Goal: Task Accomplishment & Management: Use online tool/utility

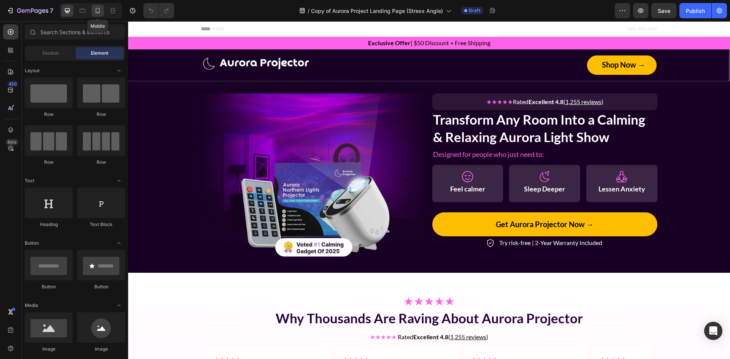
click at [92, 16] on div at bounding box center [98, 11] width 12 height 12
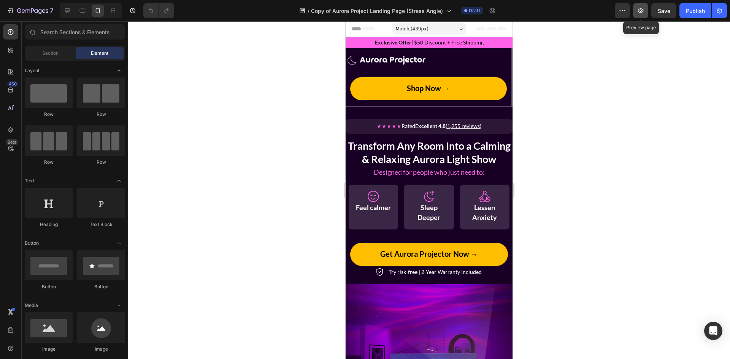
click at [642, 11] on icon "button" at bounding box center [641, 11] width 8 height 8
click at [413, 159] on h2 "Transform Any Room Into a Calming & Relaxing Aurora Light Show" at bounding box center [428, 152] width 167 height 28
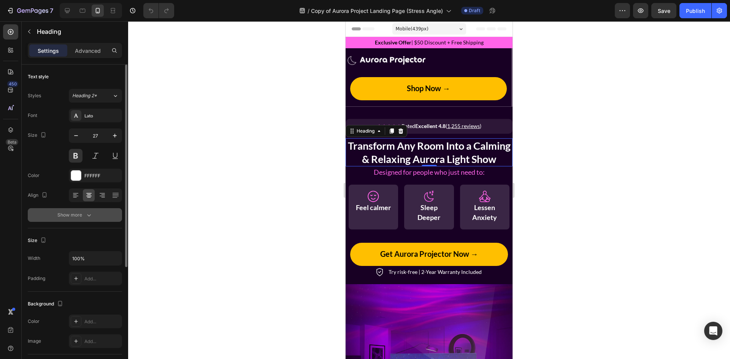
click at [79, 215] on div "Show more" at bounding box center [74, 215] width 35 height 8
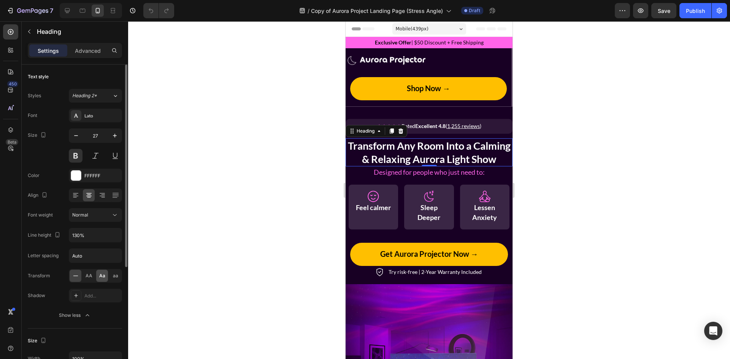
click at [102, 278] on span "Aa" at bounding box center [102, 275] width 6 height 7
click at [74, 276] on icon at bounding box center [76, 276] width 8 height 8
click at [71, 12] on icon at bounding box center [67, 11] width 8 height 8
type input "35"
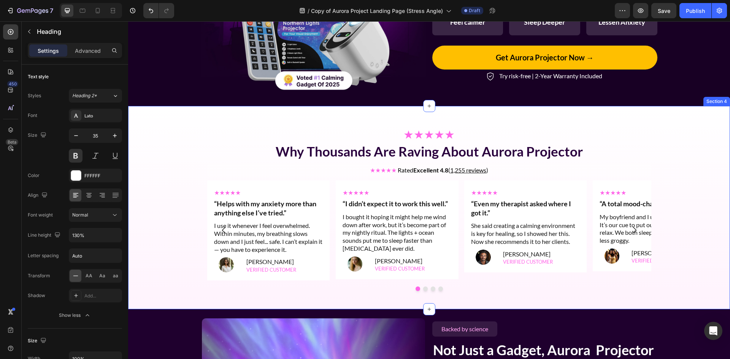
scroll to position [240, 0]
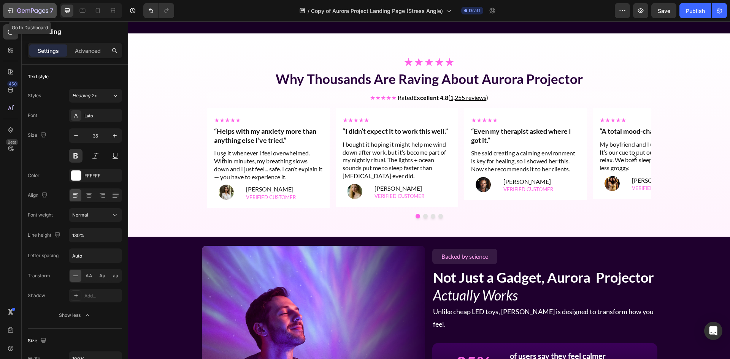
click at [43, 8] on icon "button" at bounding box center [32, 11] width 31 height 6
